Goal: Task Accomplishment & Management: Manage account settings

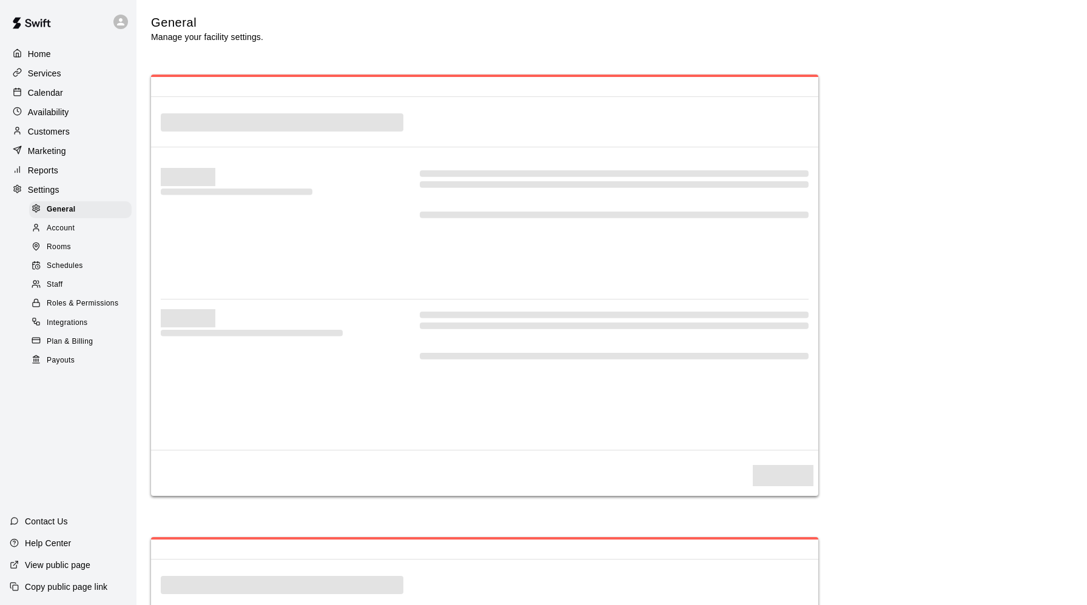
select select "**"
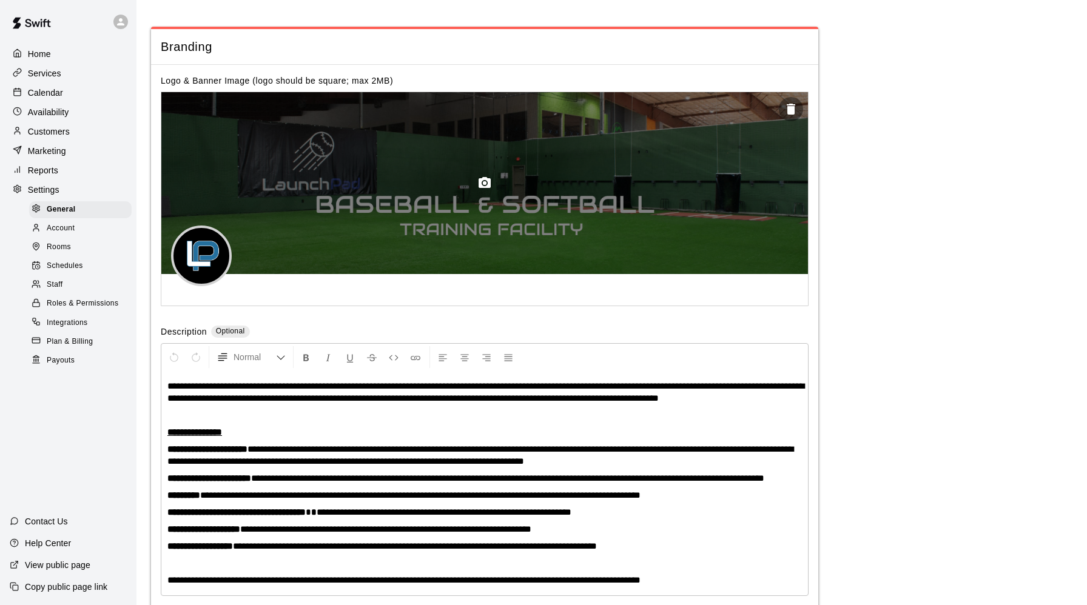
scroll to position [2508, 0]
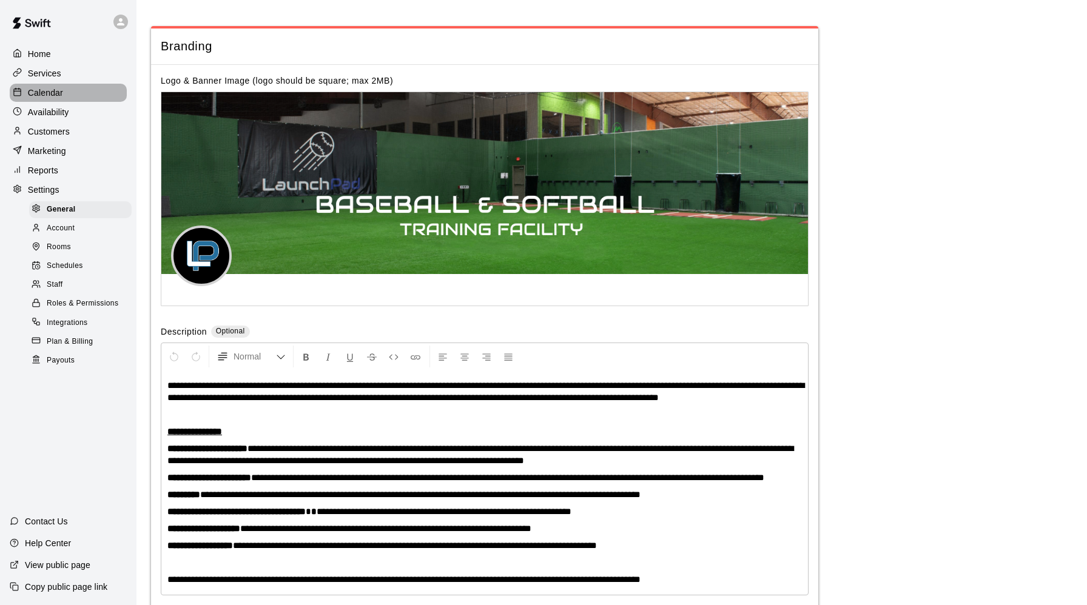
click at [47, 96] on p "Calendar" at bounding box center [45, 93] width 35 height 12
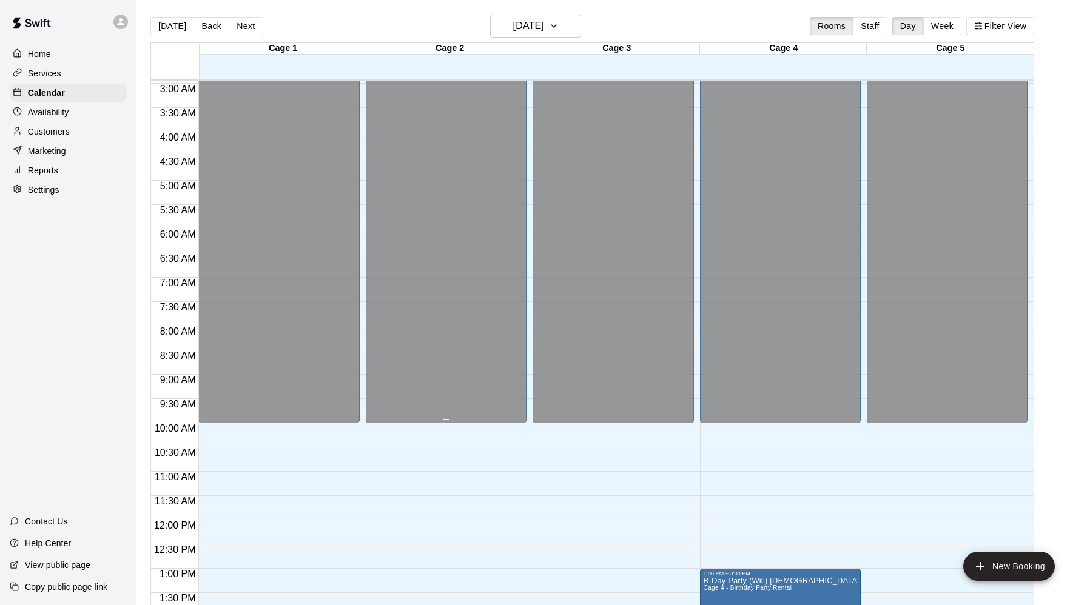
scroll to position [117, 0]
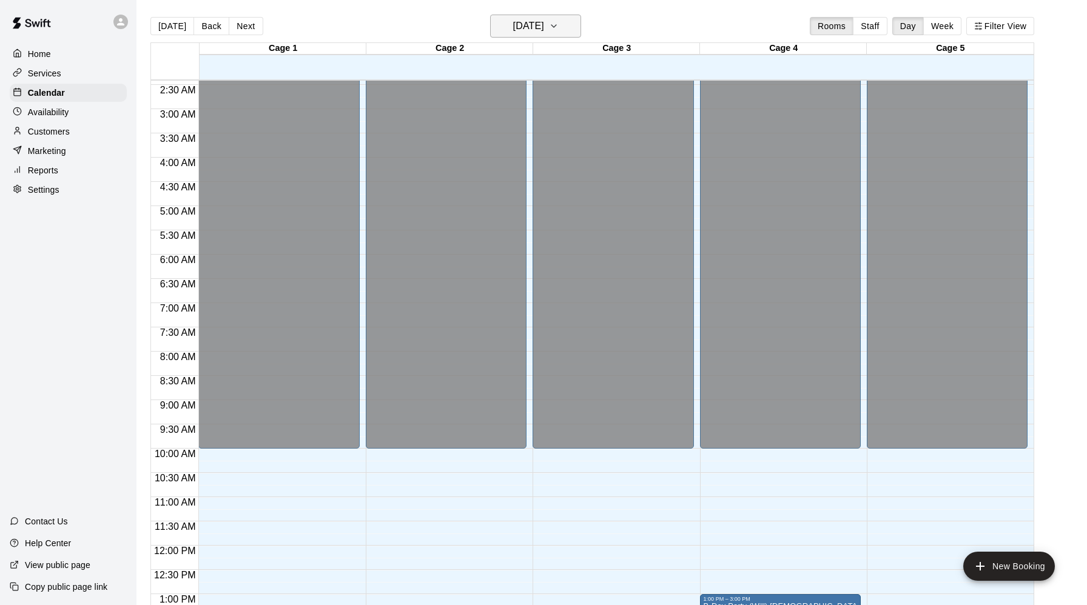
click at [556, 26] on icon "button" at bounding box center [553, 26] width 5 height 2
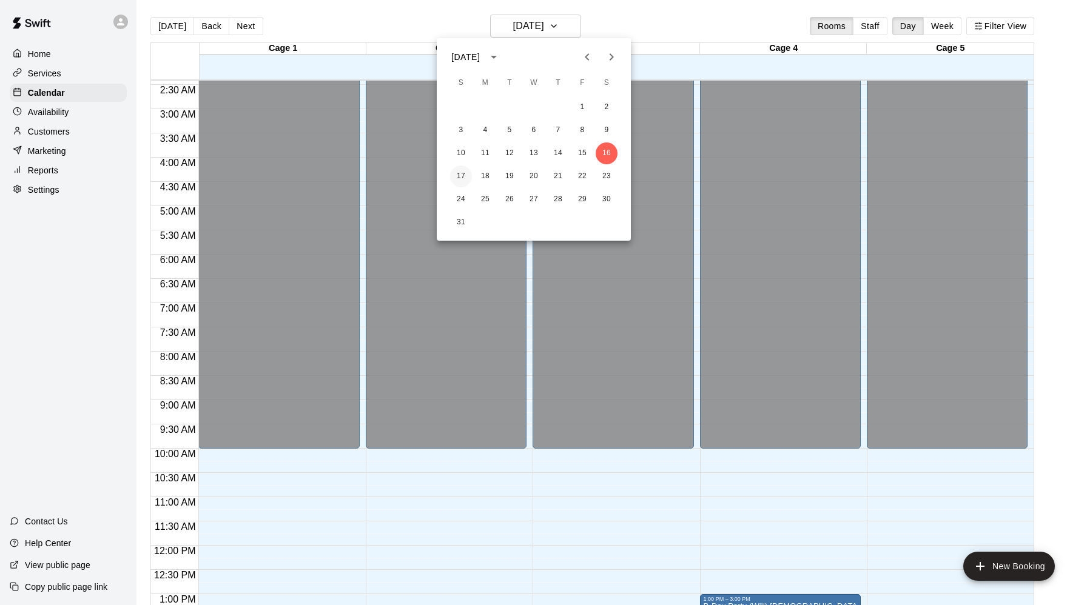
click at [460, 171] on button "17" at bounding box center [461, 177] width 22 height 22
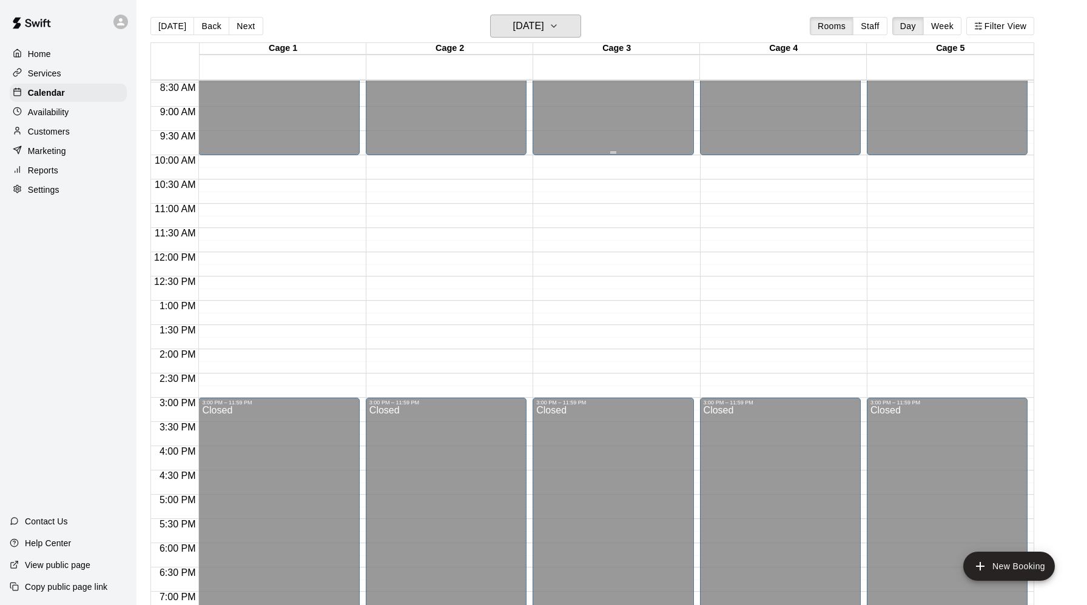
scroll to position [409, 0]
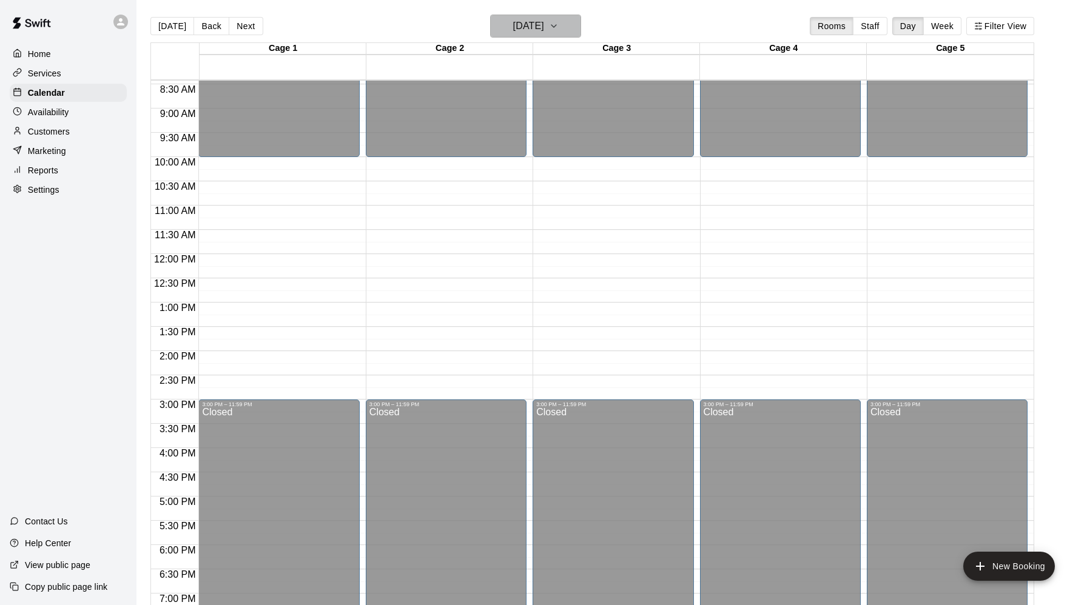
click at [559, 29] on icon "button" at bounding box center [554, 26] width 10 height 15
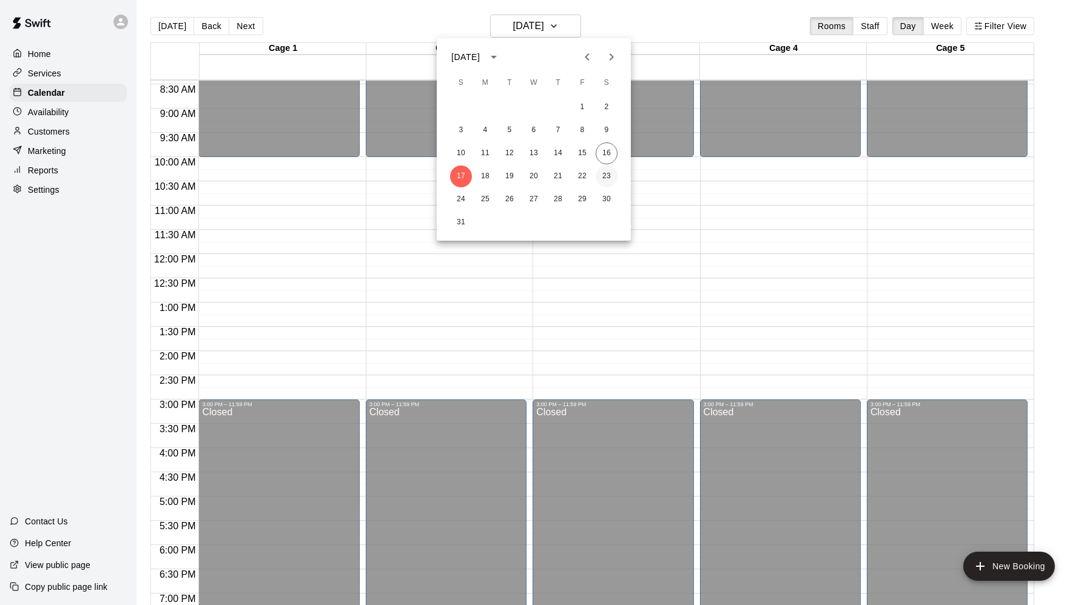
click at [607, 179] on button "23" at bounding box center [607, 177] width 22 height 22
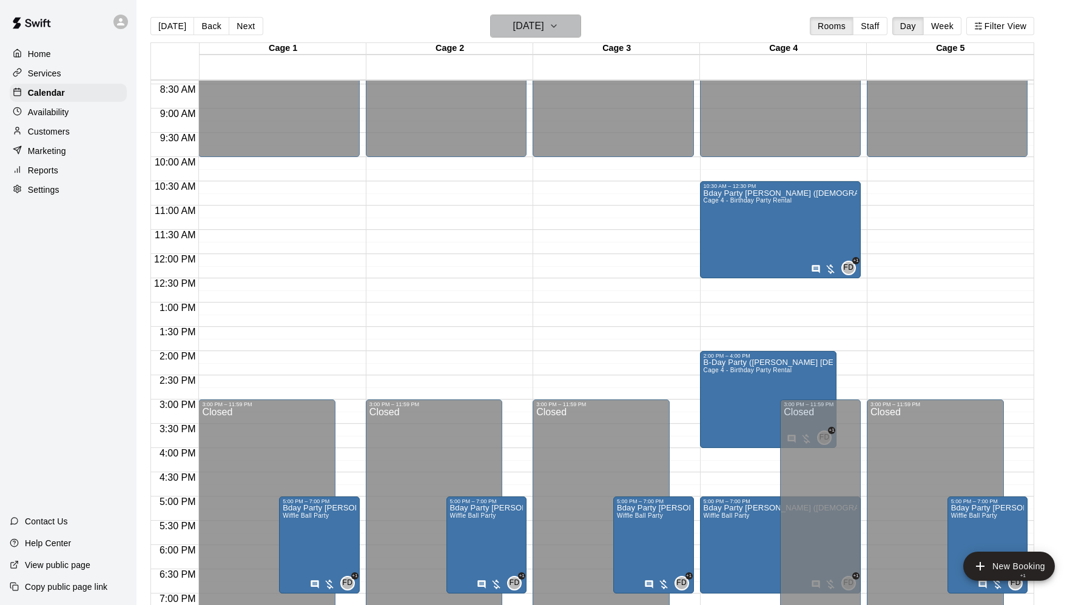
click at [559, 21] on icon "button" at bounding box center [554, 26] width 10 height 15
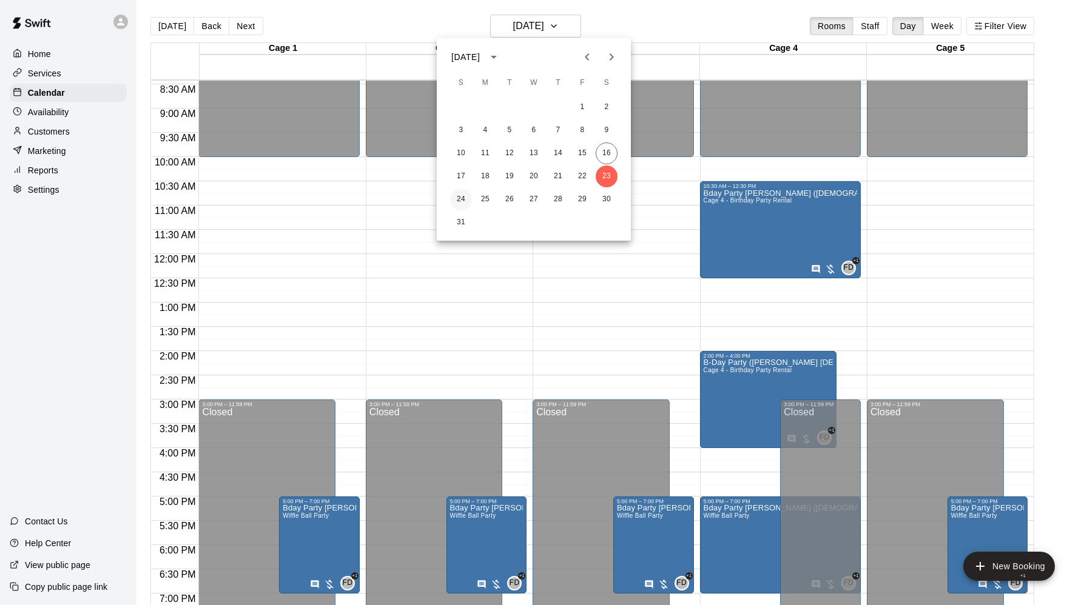
click at [460, 192] on button "24" at bounding box center [461, 200] width 22 height 22
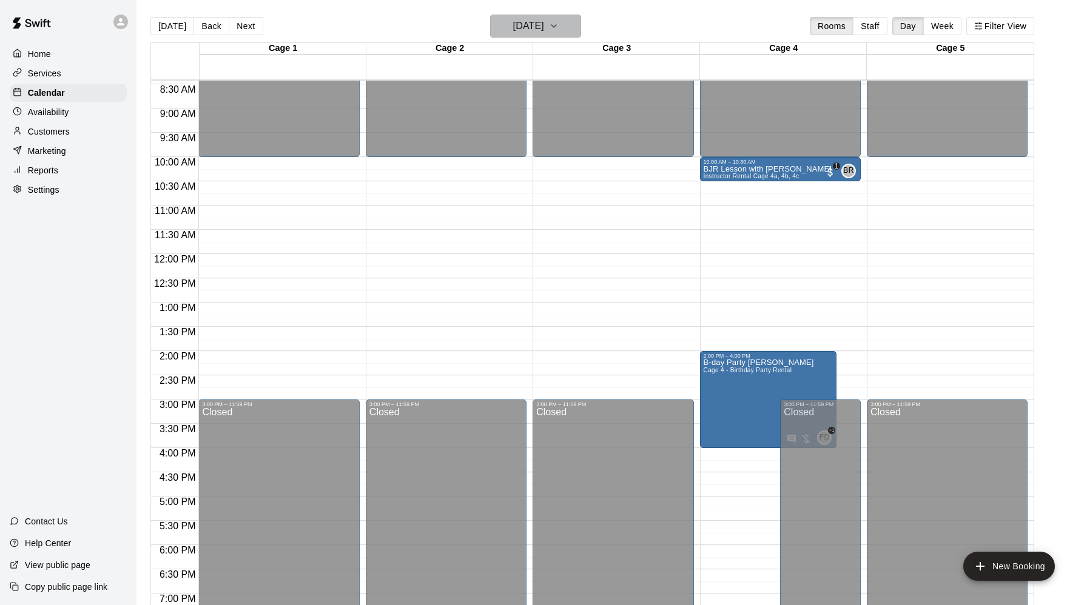
click at [556, 36] on button "[DATE]" at bounding box center [535, 26] width 91 height 23
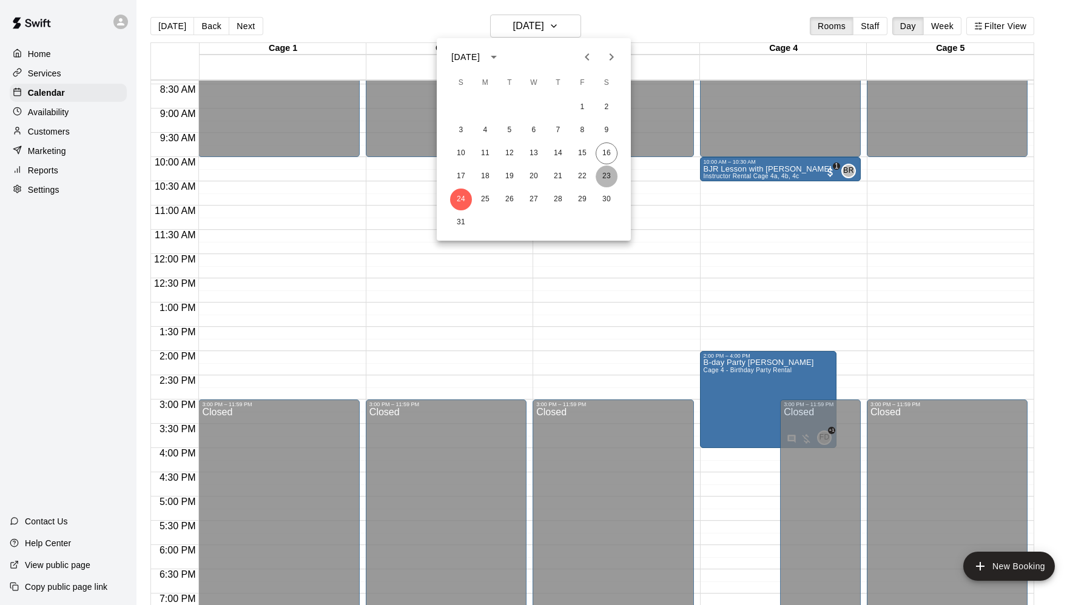
click at [604, 176] on button "23" at bounding box center [607, 177] width 22 height 22
